Goal: Task Accomplishment & Management: Manage account settings

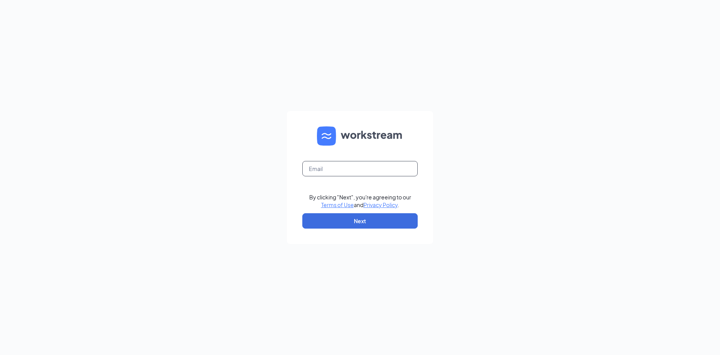
click at [340, 169] on input "text" at bounding box center [359, 168] width 115 height 15
type input "b1299@bocountry.com"
click at [352, 216] on button "Next" at bounding box center [359, 220] width 115 height 15
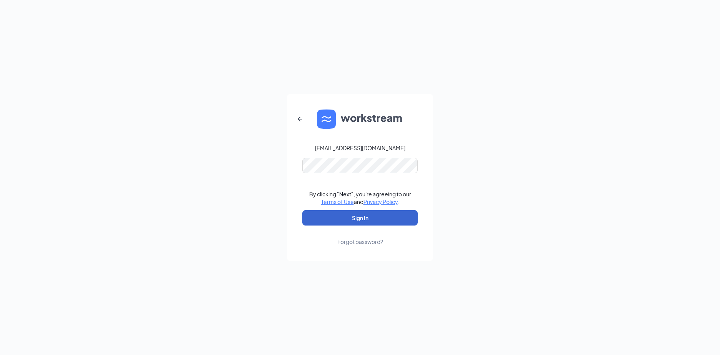
click at [365, 221] on button "Sign In" at bounding box center [359, 217] width 115 height 15
click at [345, 211] on button "Sign In" at bounding box center [359, 217] width 115 height 15
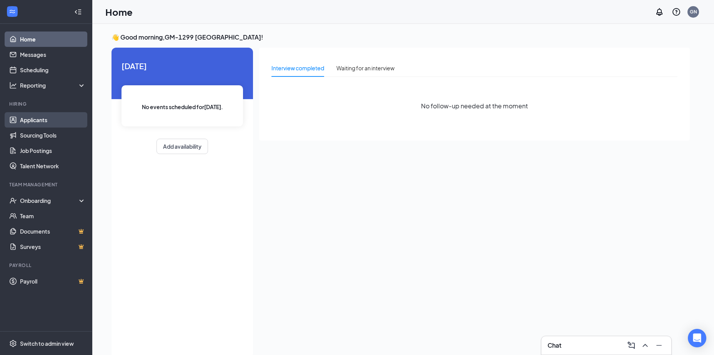
click at [57, 117] on link "Applicants" at bounding box center [53, 119] width 66 height 15
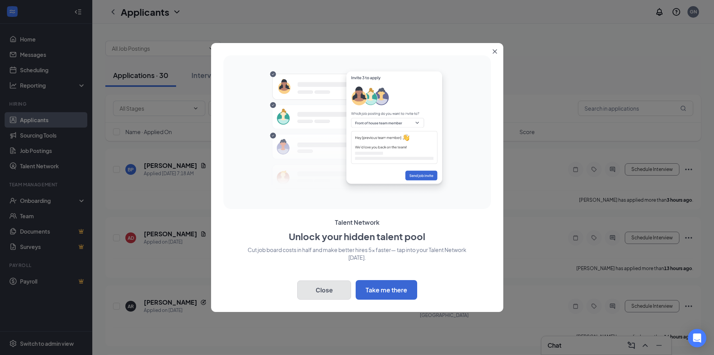
click at [313, 296] on button "Close" at bounding box center [324, 290] width 54 height 19
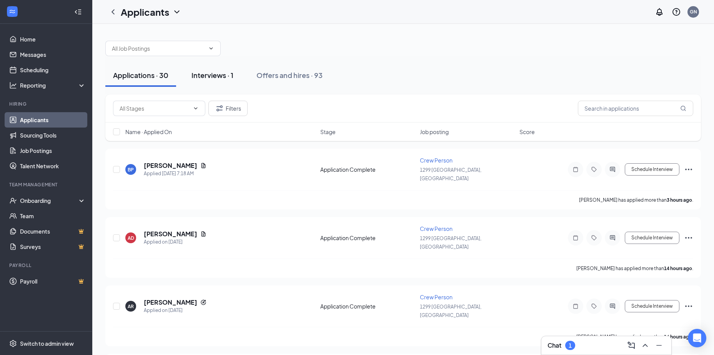
click at [216, 75] on div "Interviews · 1" at bounding box center [212, 75] width 42 height 10
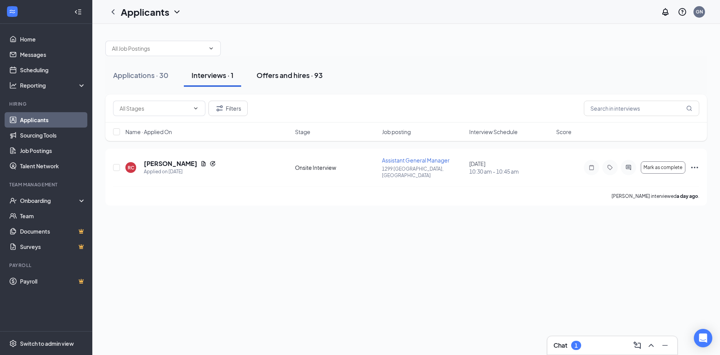
click at [309, 78] on div "Offers and hires · 93" at bounding box center [289, 75] width 66 height 10
